Goal: Information Seeking & Learning: Learn about a topic

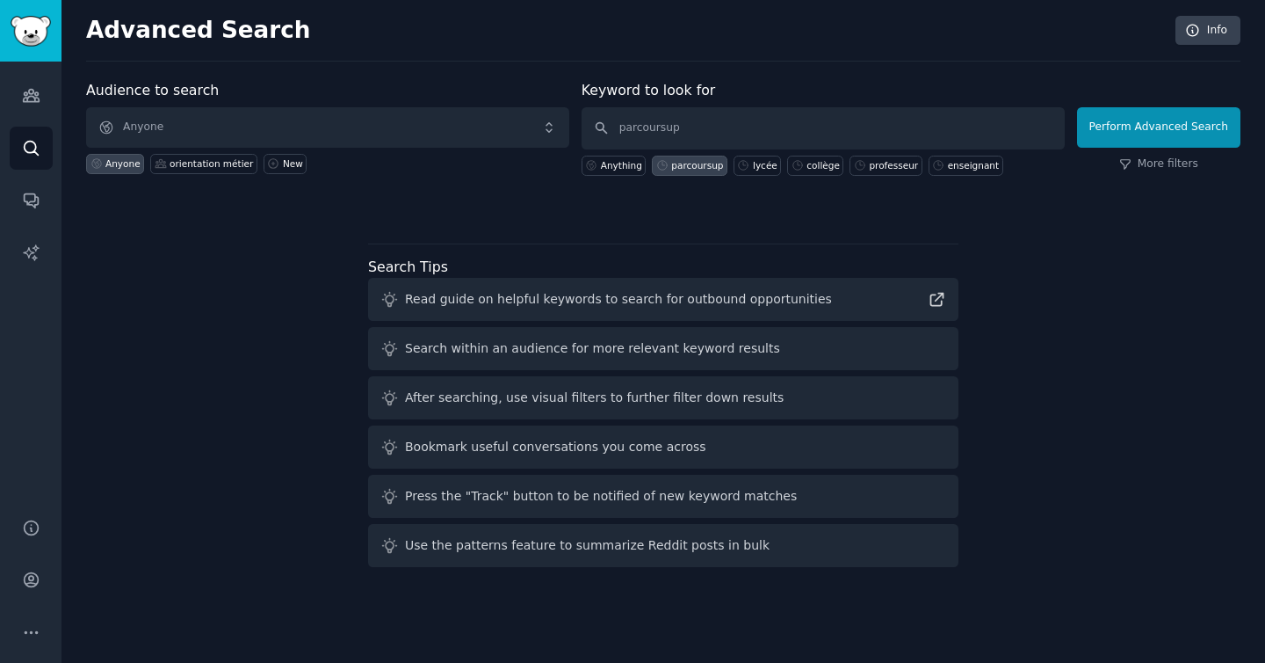
click at [259, 367] on div "Audience to search Anyone Anyone orientation métier New Keyword to look for par…" at bounding box center [663, 327] width 1155 height 494
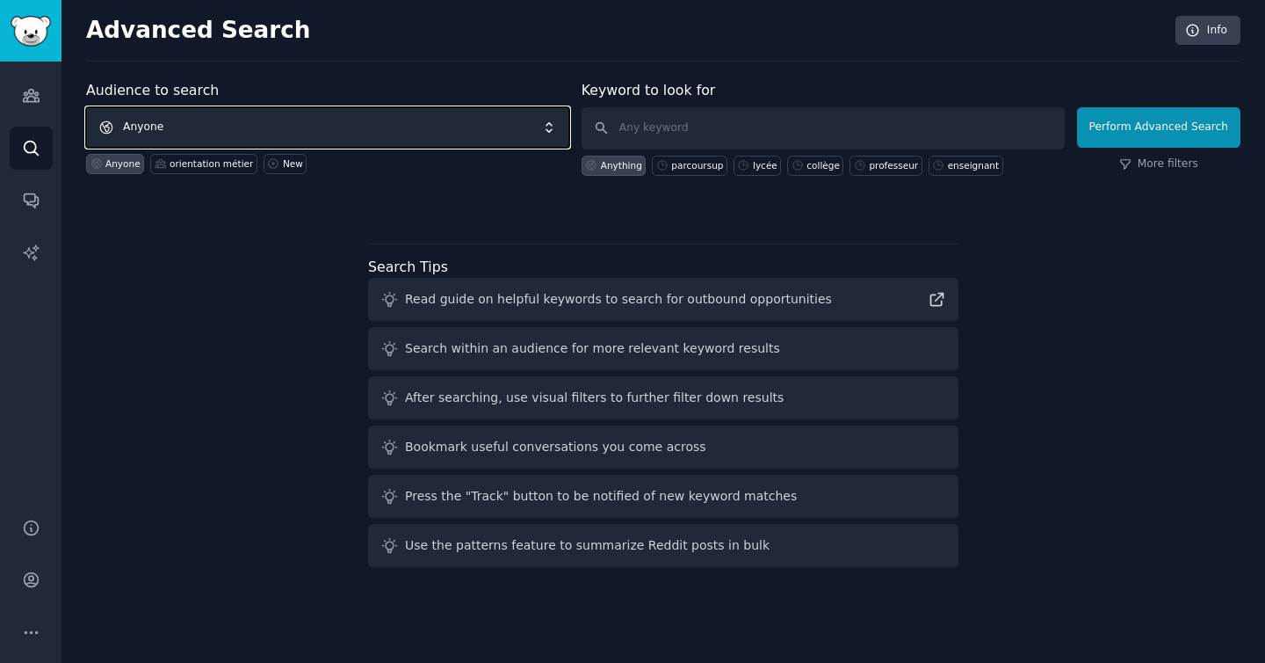
click at [264, 127] on span "Anyone" at bounding box center [327, 127] width 483 height 40
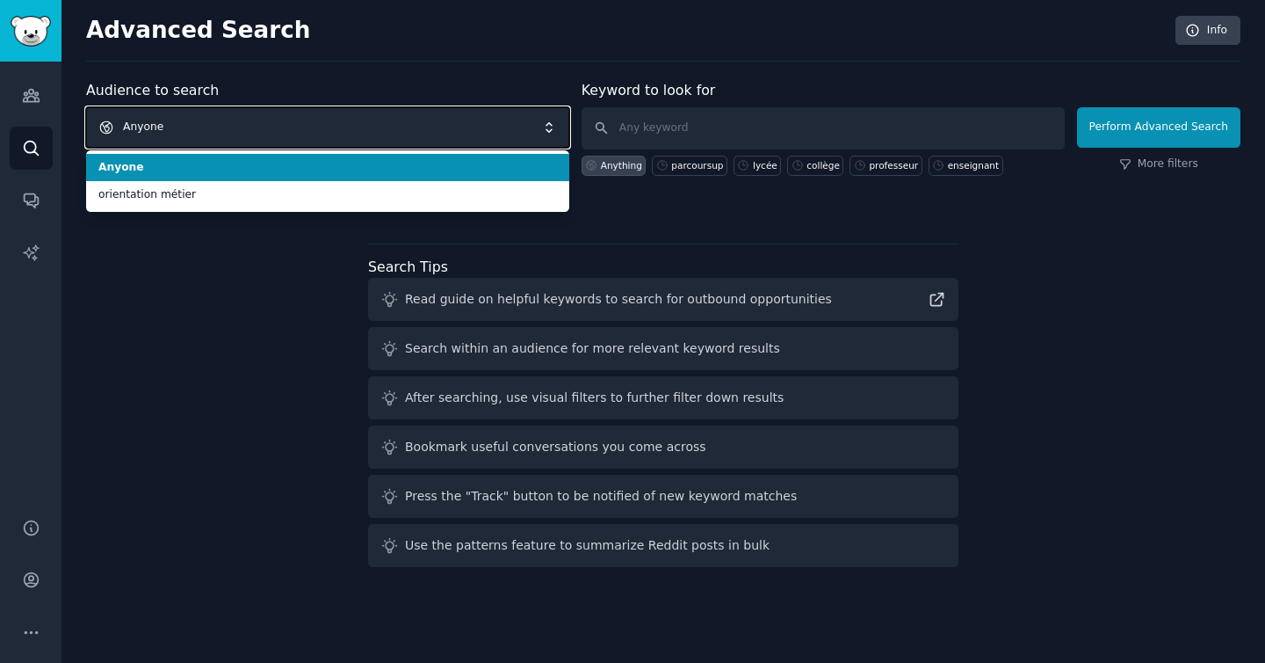
click at [252, 124] on span "Anyone" at bounding box center [327, 127] width 483 height 40
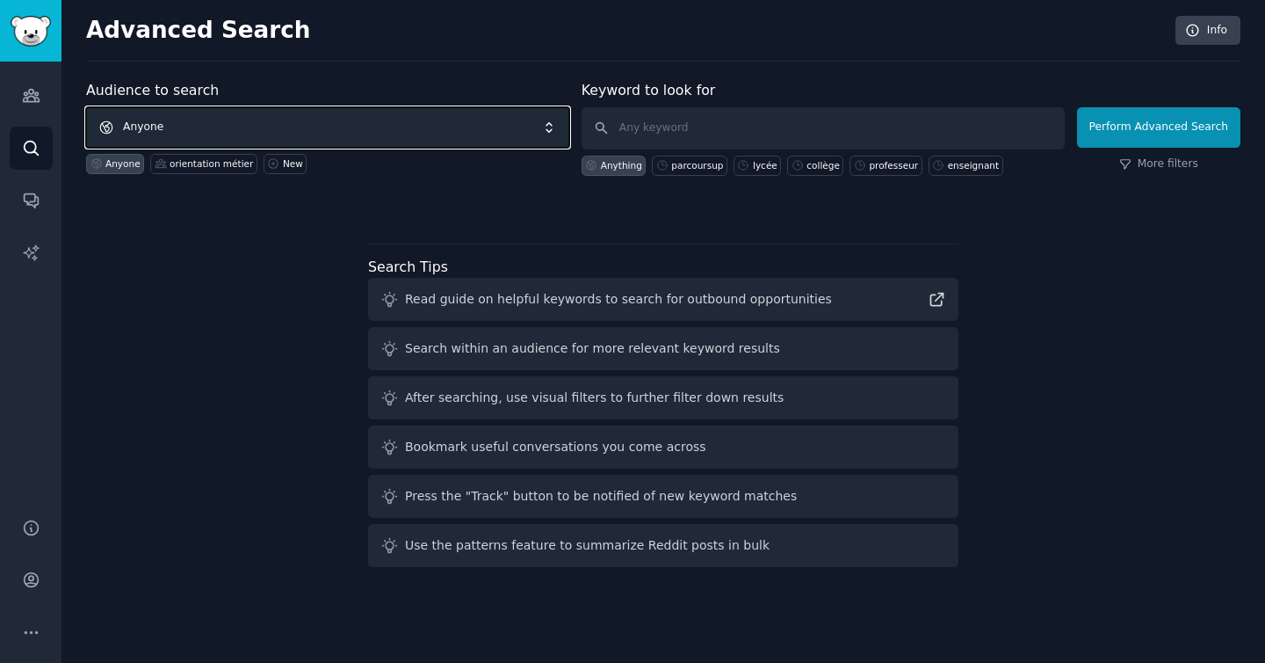
click at [252, 124] on span "Anyone" at bounding box center [327, 127] width 483 height 40
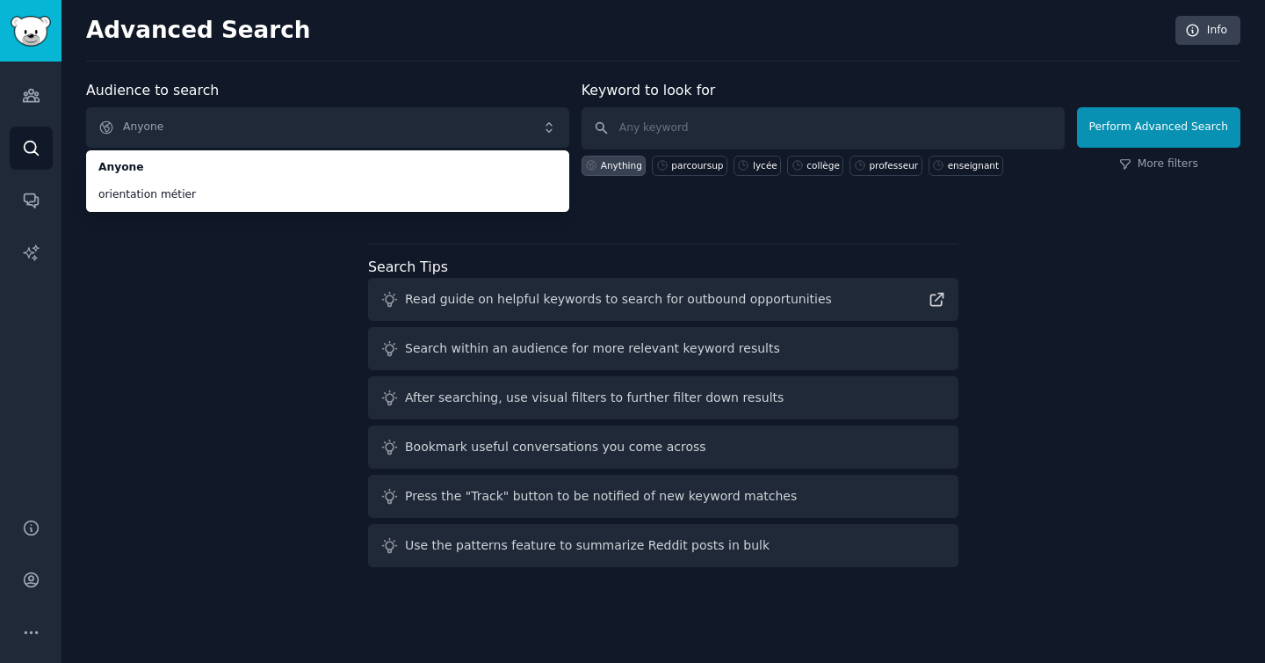
click at [286, 343] on div "Audience to search Anyone Anyone orientation métier Anyone orientation métier N…" at bounding box center [663, 327] width 1155 height 494
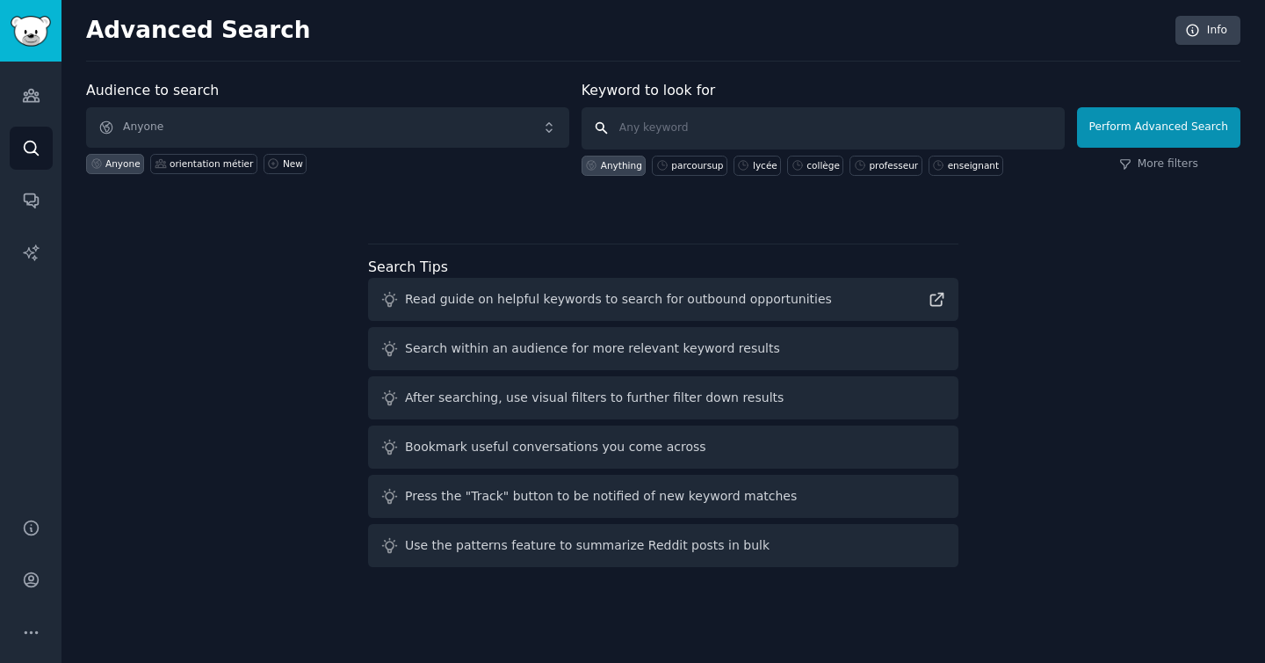
click at [677, 137] on input "text" at bounding box center [823, 128] width 483 height 42
type input "d"
type input "orientation professionnelle"
click button "Perform Advanced Search" at bounding box center [1158, 127] width 163 height 40
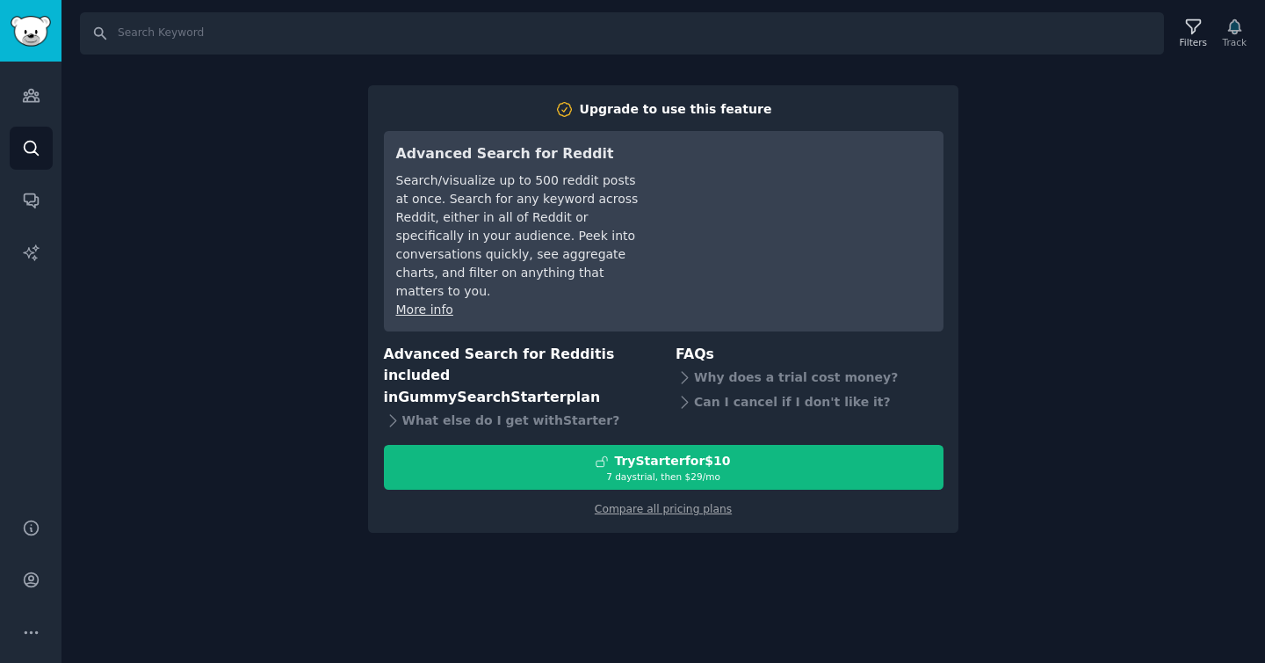
click at [1136, 376] on div "Search Filters Track Upgrade to use this feature Advanced Search for Reddit Sea…" at bounding box center [664, 331] width 1204 height 663
click at [1034, 257] on div "Search Filters Track Upgrade to use this feature Advanced Search for Reddit Sea…" at bounding box center [664, 331] width 1204 height 663
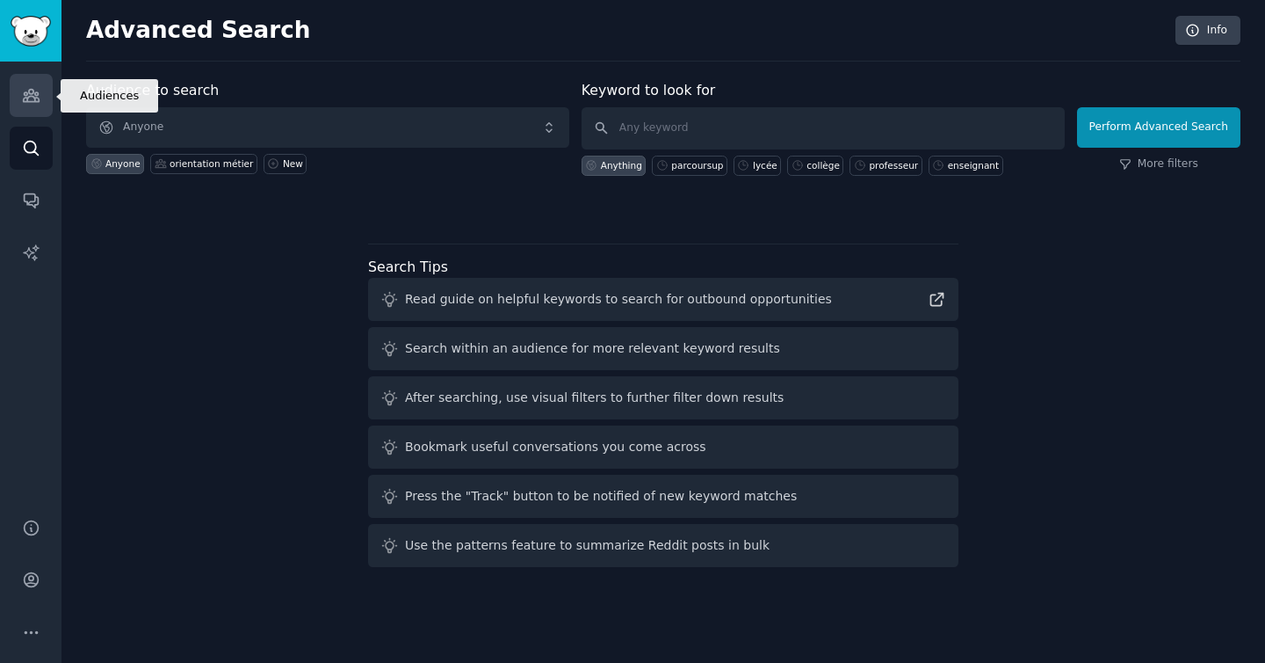
click at [40, 90] on link "Audiences" at bounding box center [31, 95] width 43 height 43
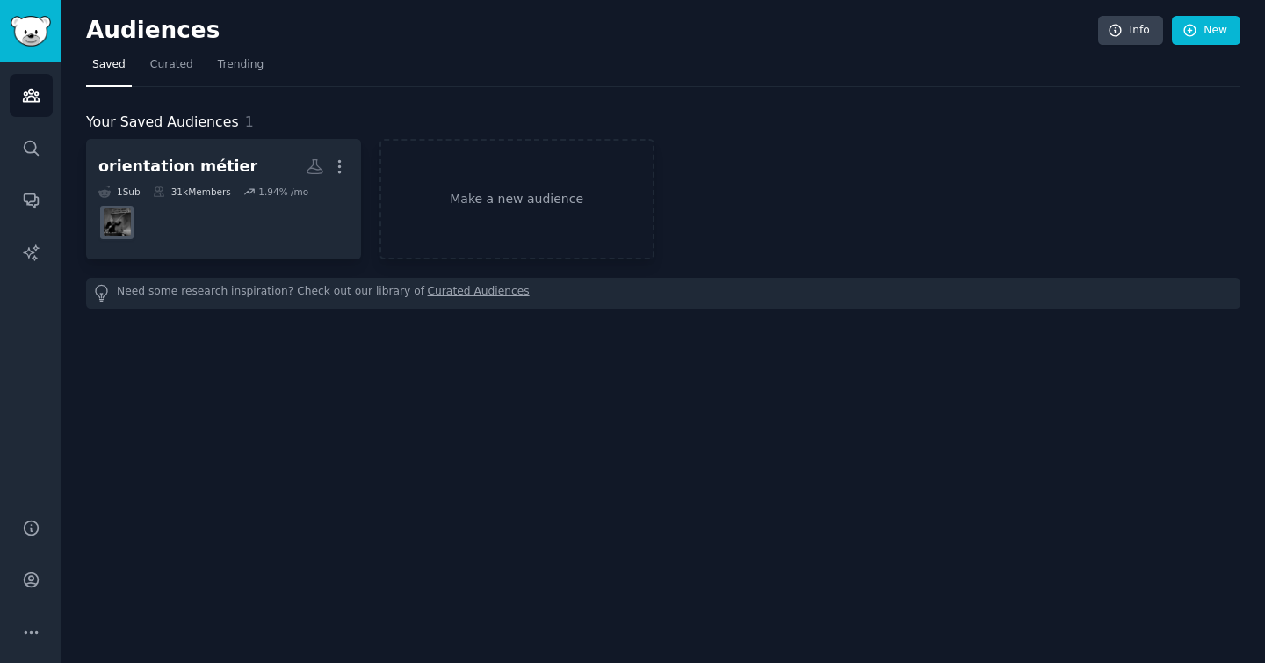
click at [163, 357] on div "Audiences Info New Saved Curated Trending Your Saved Audiences 1 orientation mé…" at bounding box center [664, 331] width 1204 height 663
click at [37, 152] on icon "Sidebar" at bounding box center [31, 148] width 18 height 18
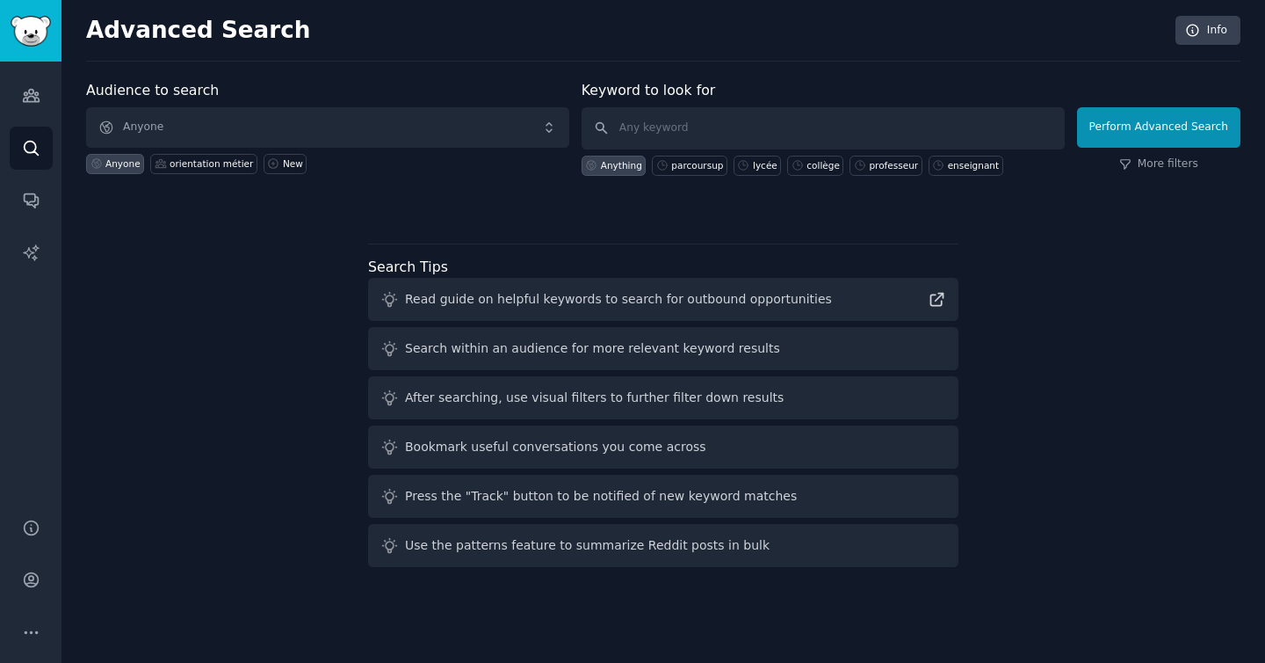
click at [171, 312] on div "Audience to search Anyone Anyone orientation métier New Keyword to look for Any…" at bounding box center [663, 327] width 1155 height 494
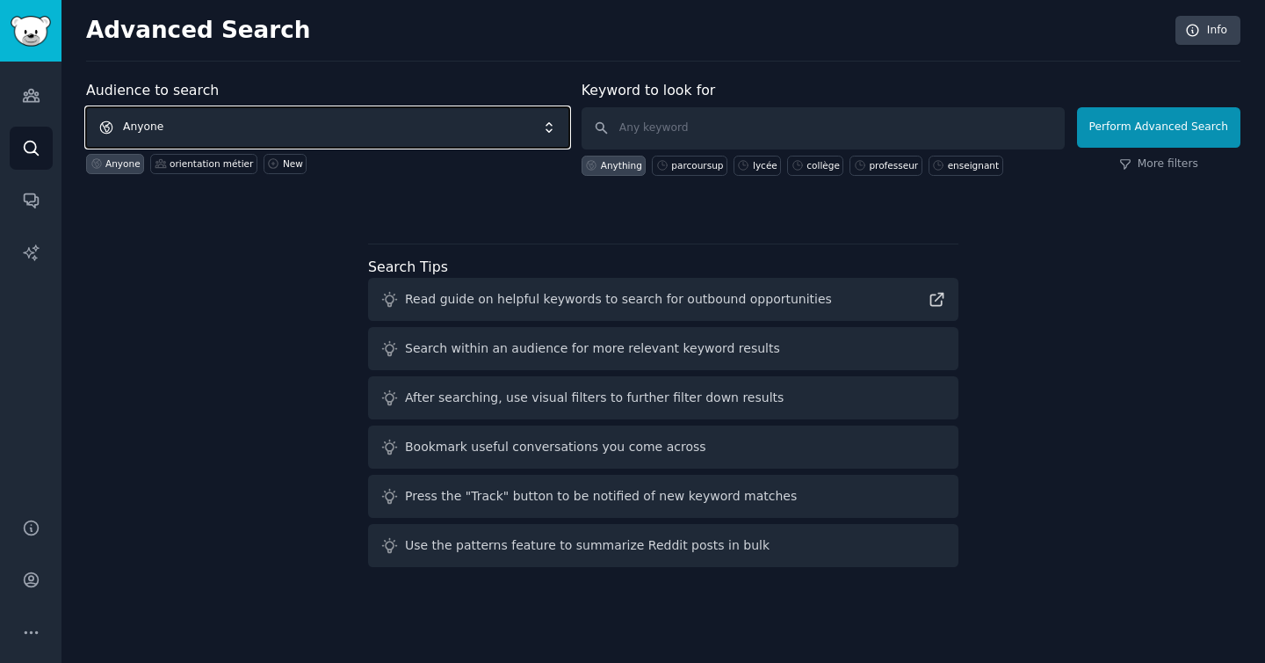
click at [221, 127] on span "Anyone" at bounding box center [327, 127] width 483 height 40
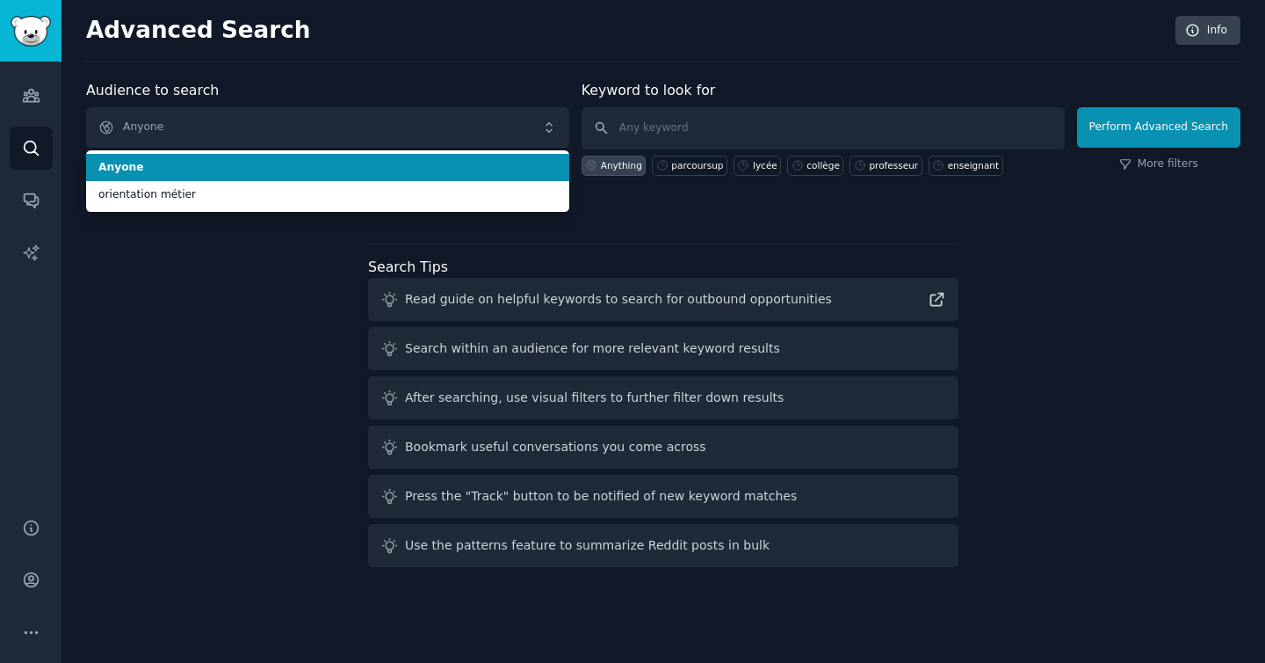
click at [228, 154] on li "Anyone" at bounding box center [327, 168] width 483 height 28
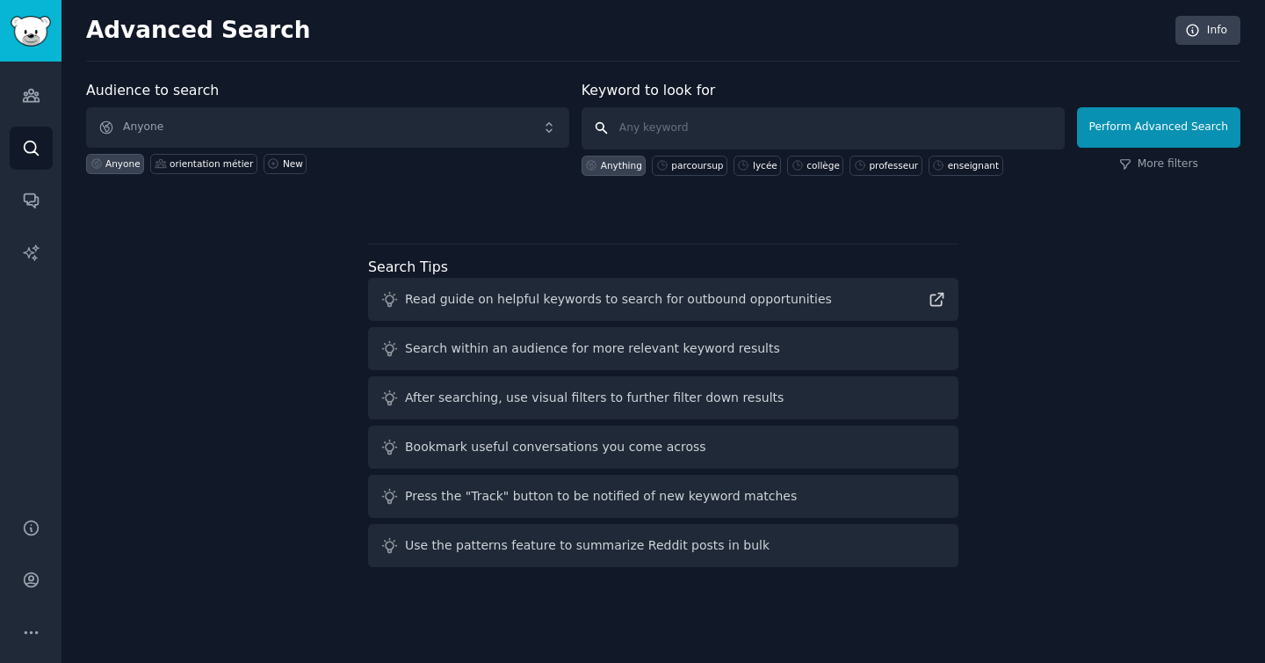
click at [677, 125] on input "text" at bounding box center [823, 128] width 483 height 42
click at [759, 170] on div "lycée" at bounding box center [765, 165] width 25 height 12
type input "lycée"
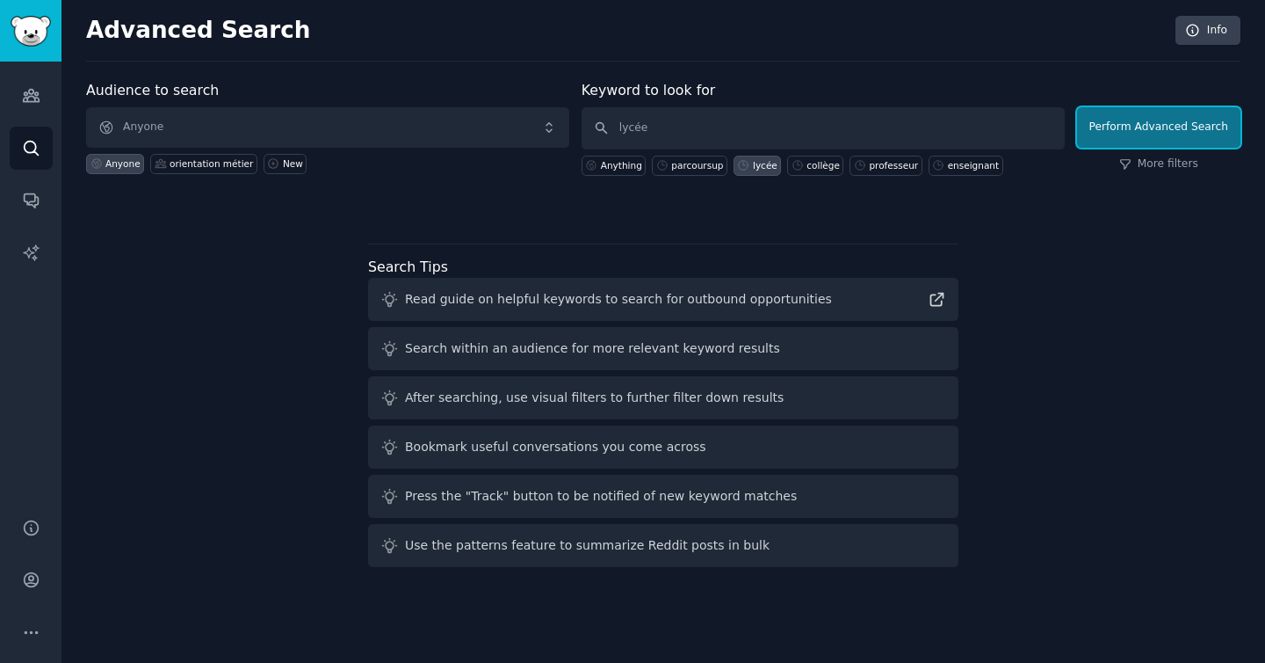
click at [1131, 125] on button "Perform Advanced Search" at bounding box center [1158, 127] width 163 height 40
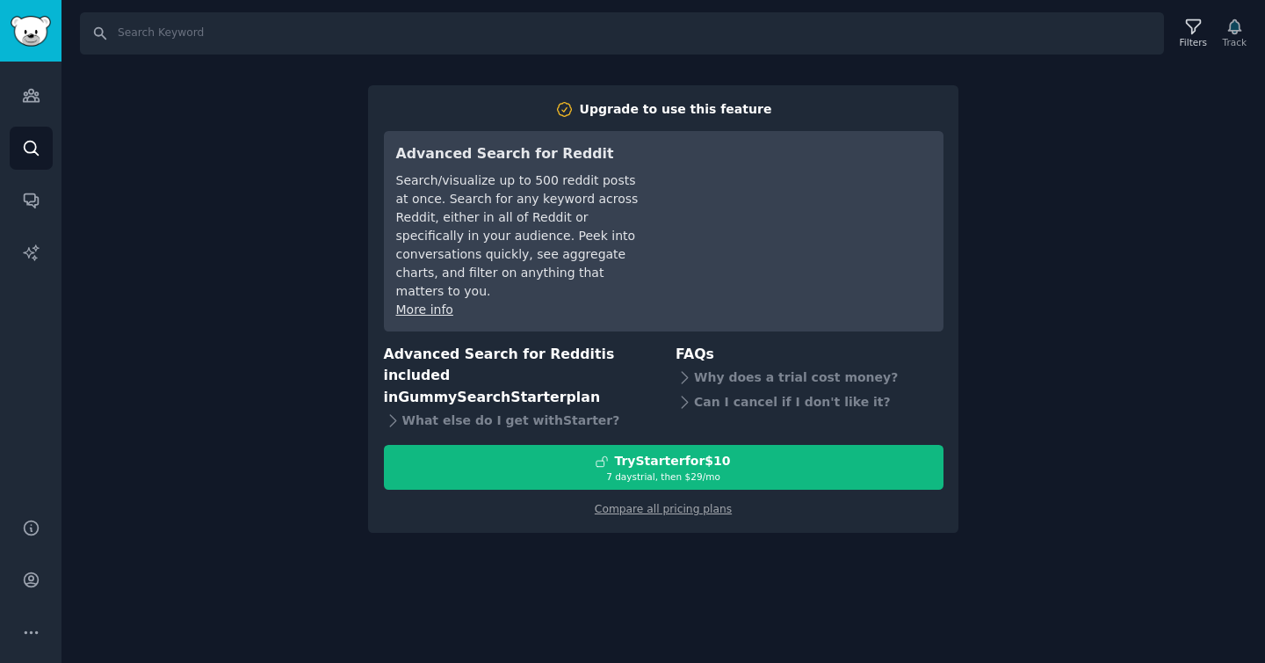
click at [853, 513] on div "Search Filters Track Upgrade to use this feature Advanced Search for Reddit Sea…" at bounding box center [664, 331] width 1204 height 663
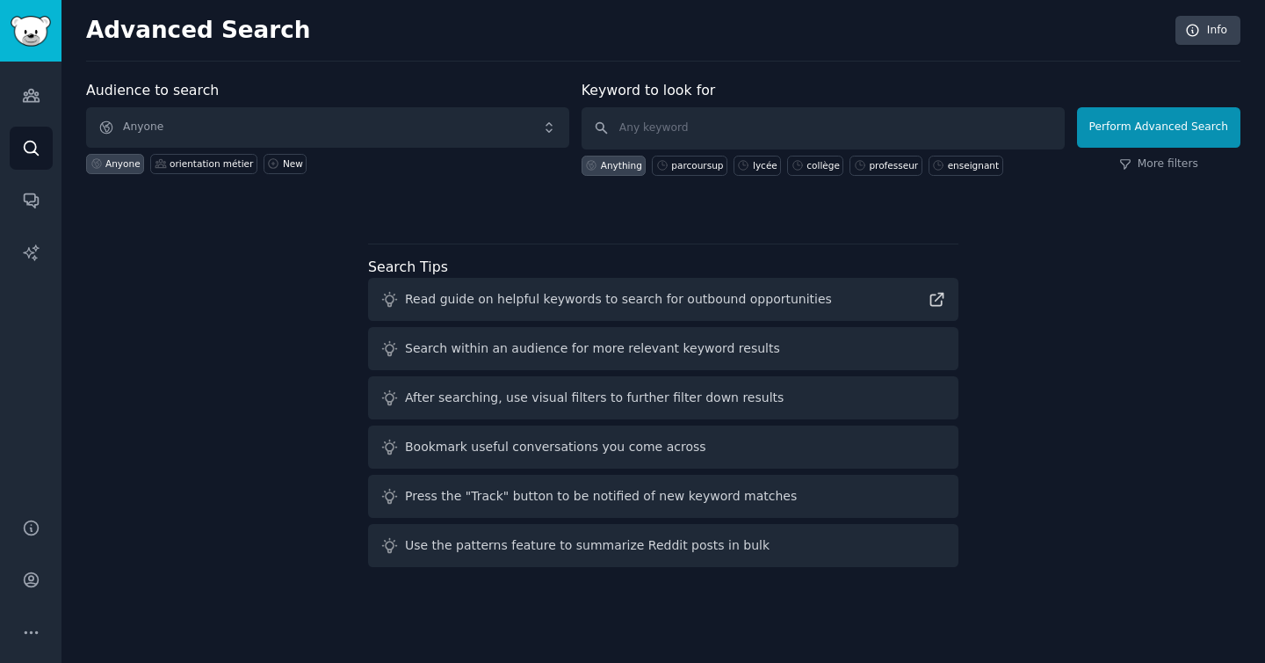
click at [229, 200] on div at bounding box center [663, 206] width 1155 height 12
